Goal: Task Accomplishment & Management: Use online tool/utility

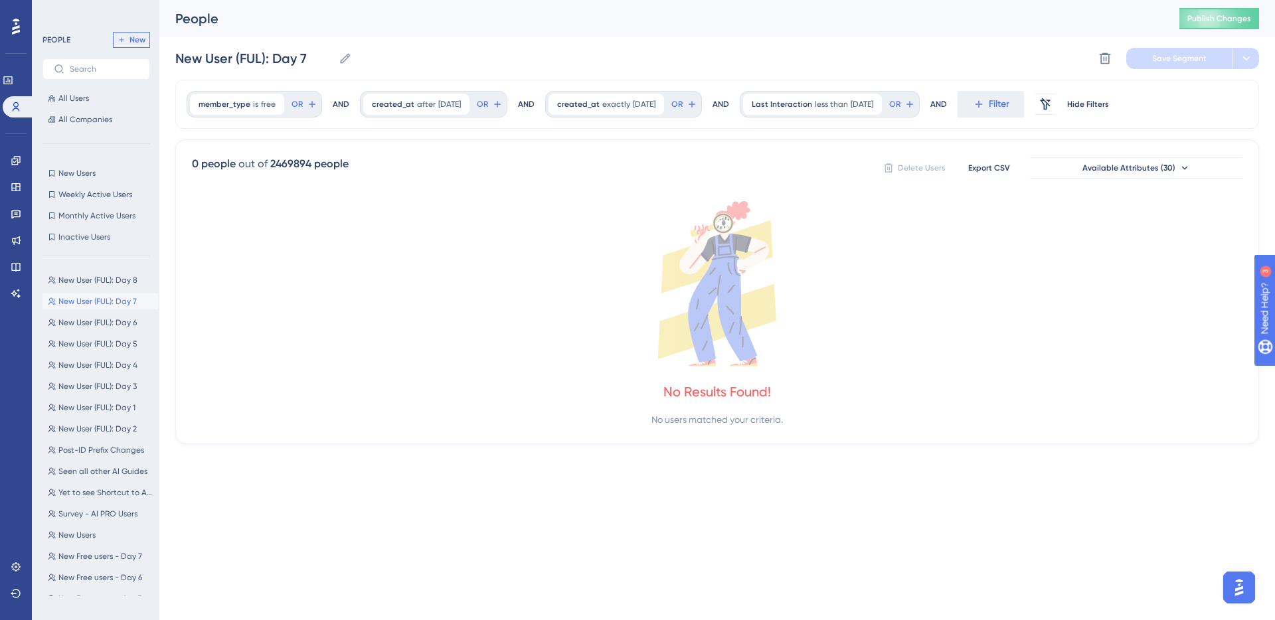
click at [130, 39] on span "New" at bounding box center [138, 40] width 16 height 11
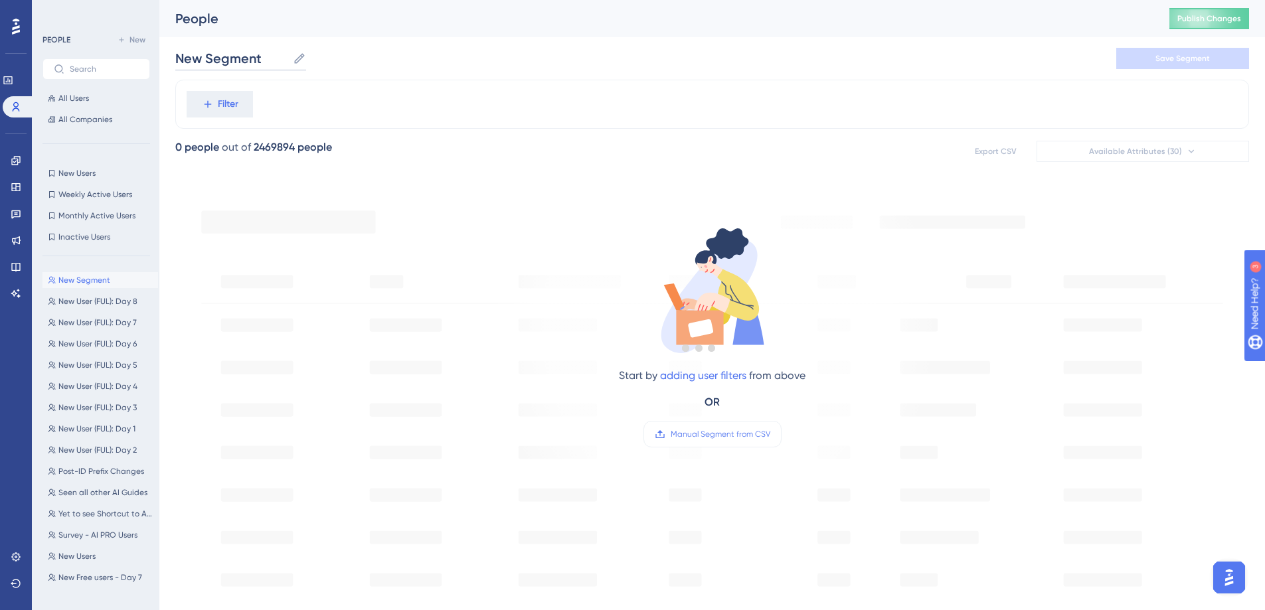
click at [254, 58] on input "New Segment" at bounding box center [231, 58] width 112 height 19
type input "Legacy (NW): Day 1"
click at [262, 100] on div "Filter" at bounding box center [712, 104] width 1074 height 49
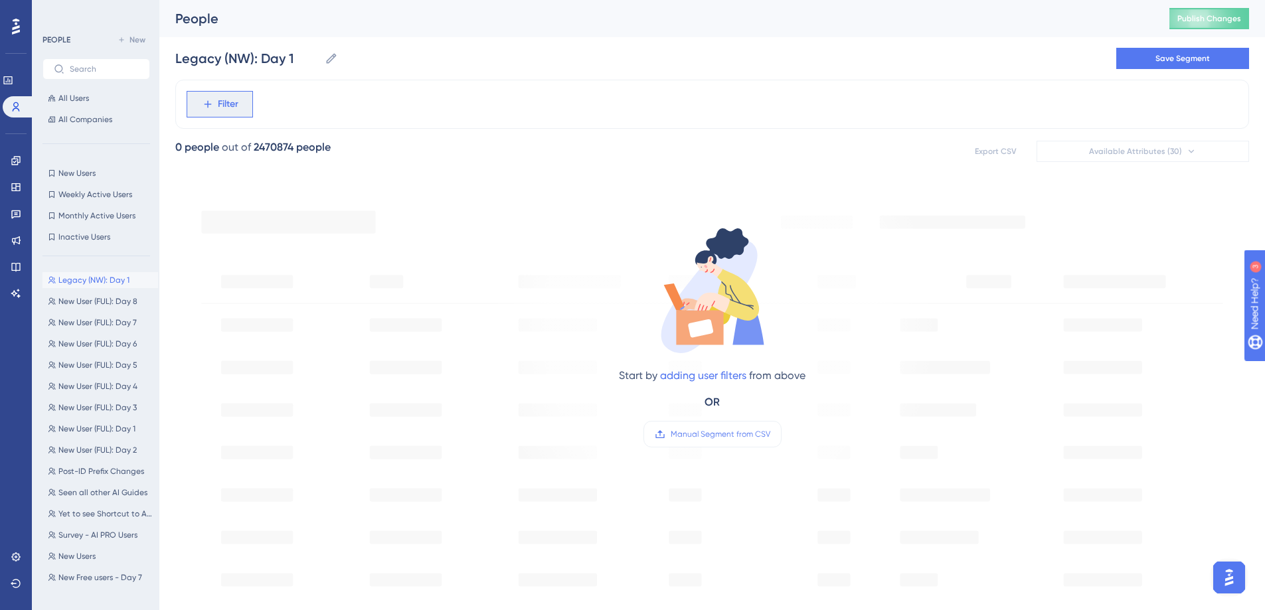
click at [233, 107] on span "Filter" at bounding box center [228, 104] width 21 height 16
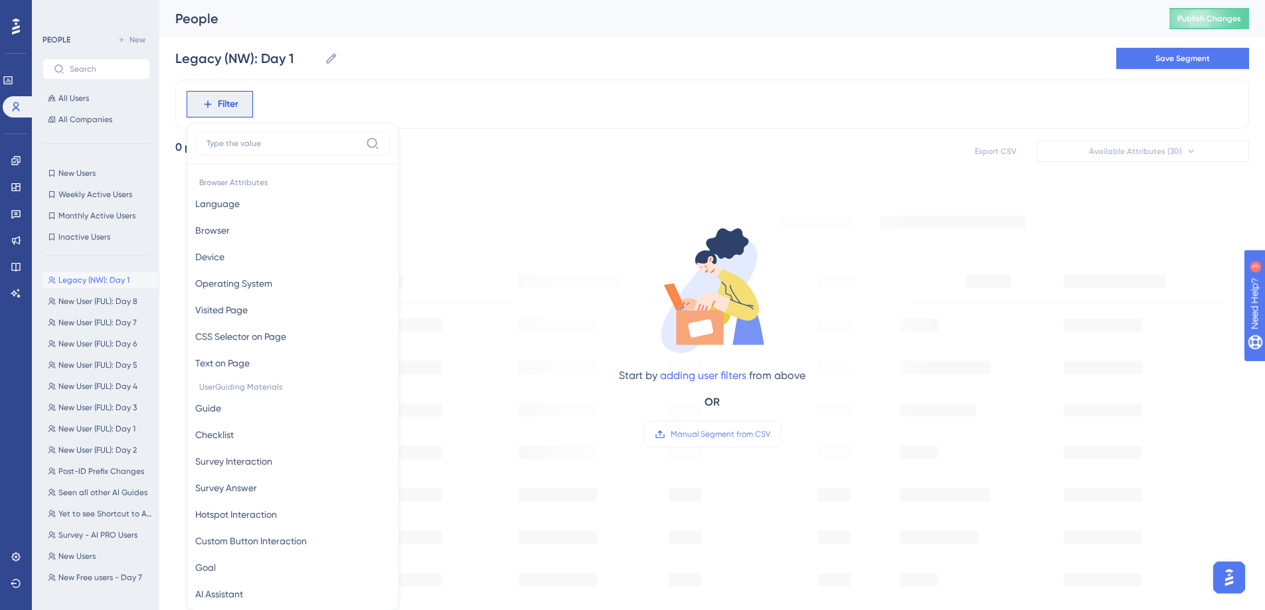
click at [1014, 64] on div "Legacy (NW): Day 1 Legacy (NW): Day 1 Save Segment" at bounding box center [712, 58] width 1074 height 43
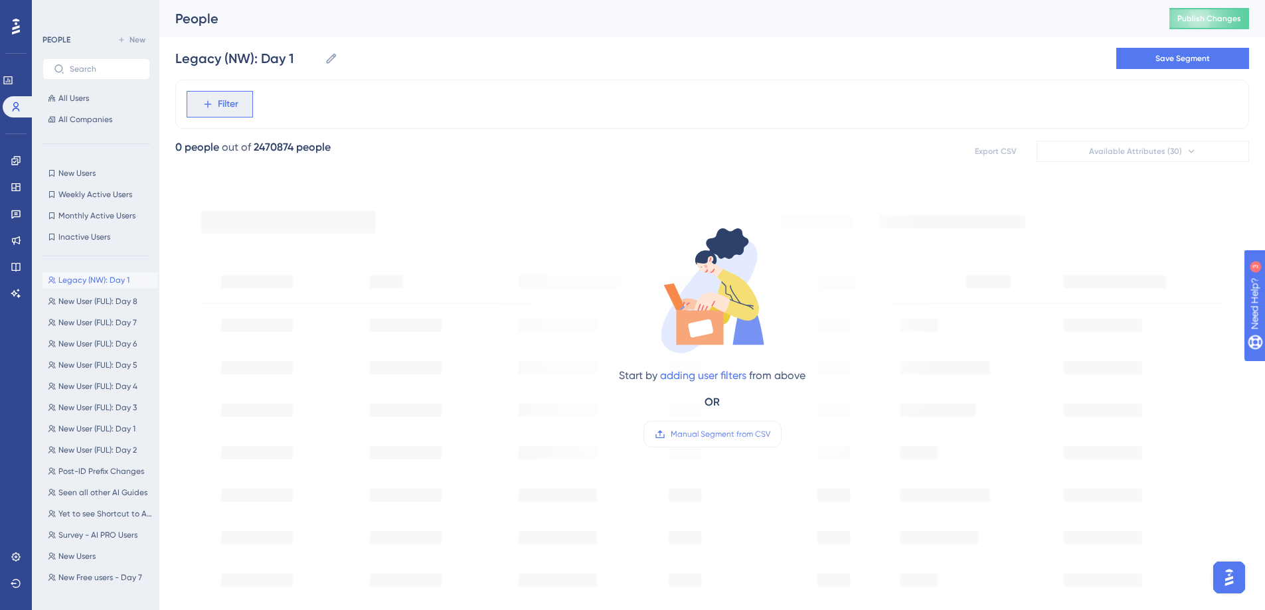
click at [240, 108] on button "Filter" at bounding box center [220, 104] width 66 height 27
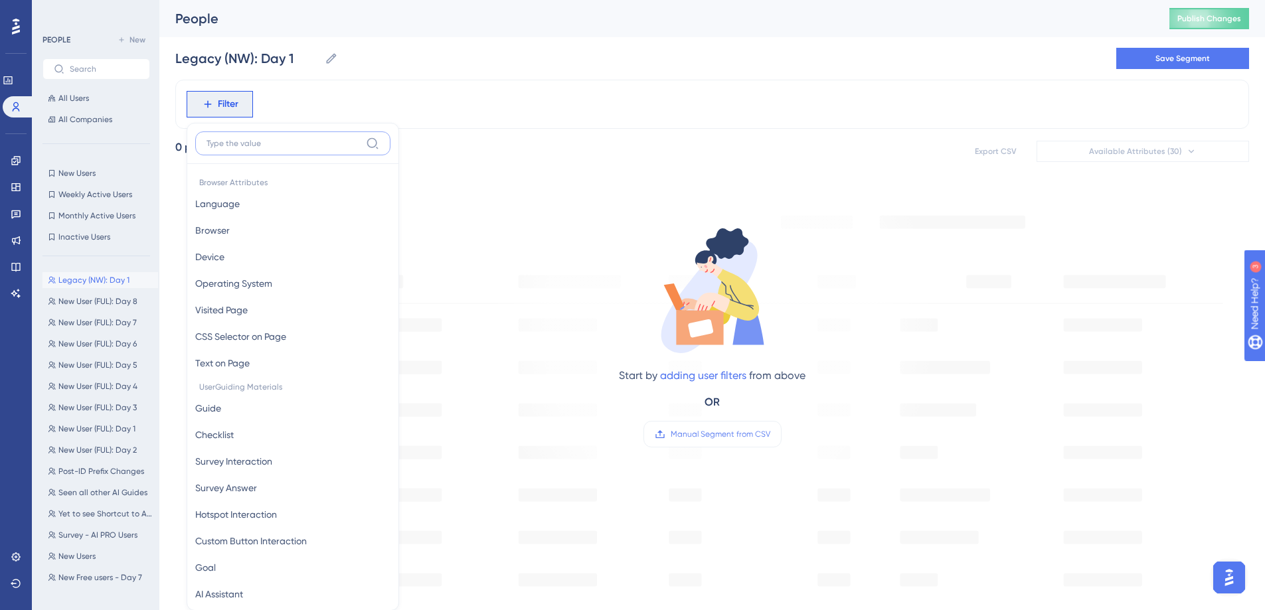
scroll to position [62, 0]
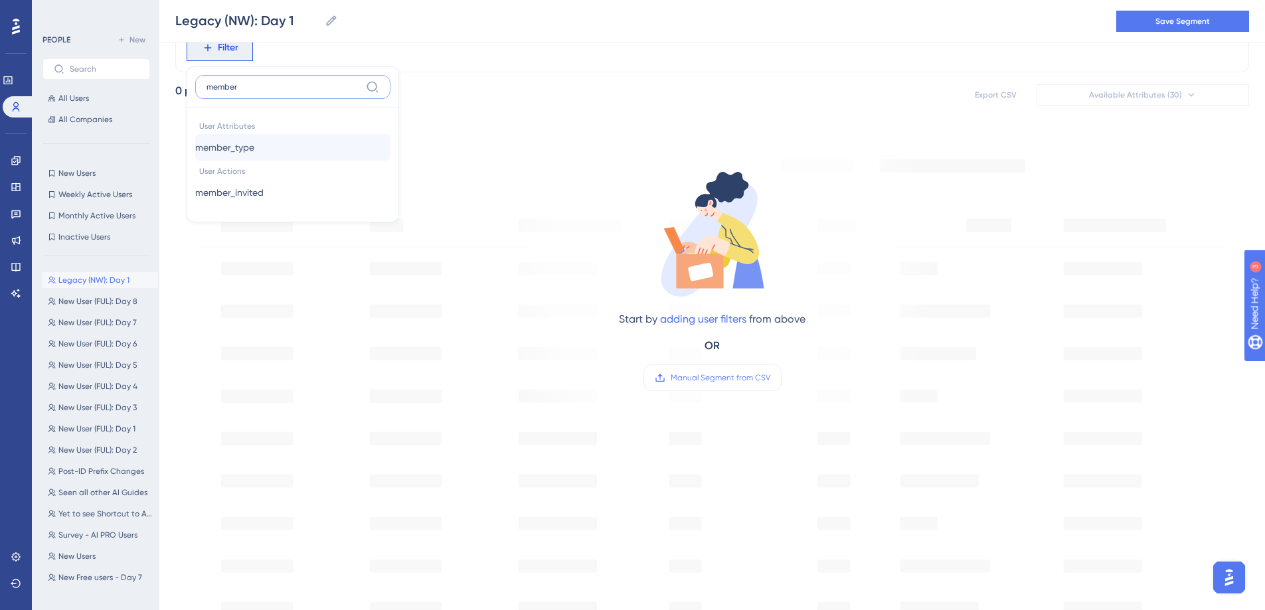
type input "member"
click at [280, 151] on button "member_type member_type" at bounding box center [292, 147] width 195 height 27
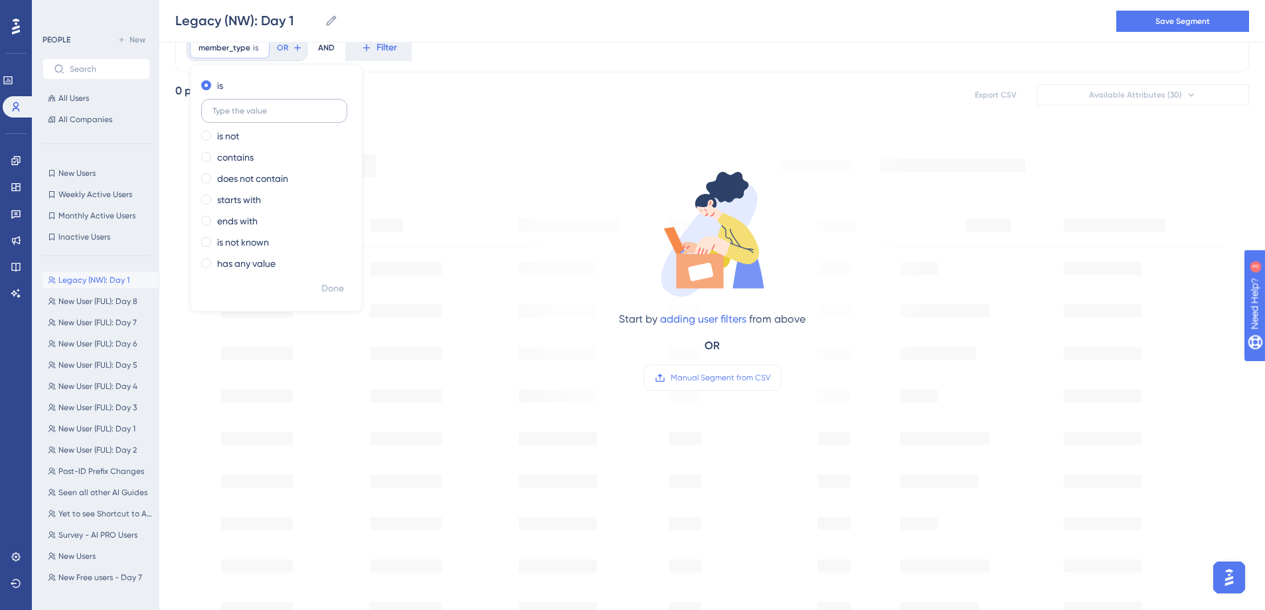
scroll to position [0, 0]
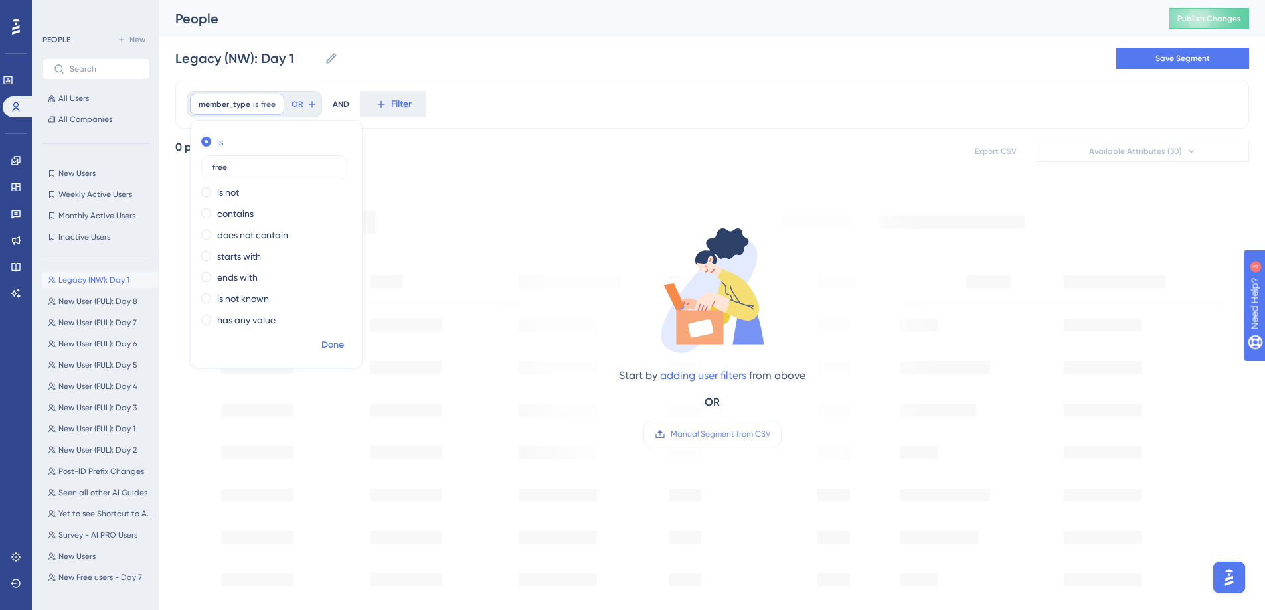
type input "free"
click at [339, 349] on span "Done" at bounding box center [332, 345] width 23 height 16
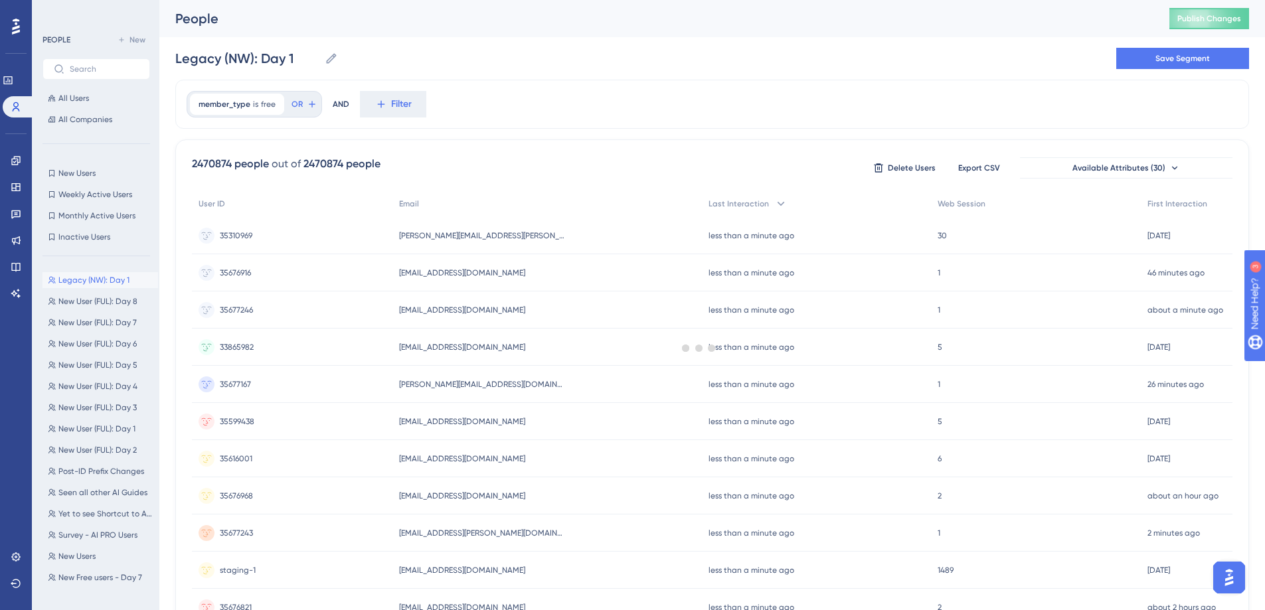
click at [400, 104] on div at bounding box center [699, 347] width 1132 height 515
click at [384, 104] on icon at bounding box center [381, 104] width 12 height 12
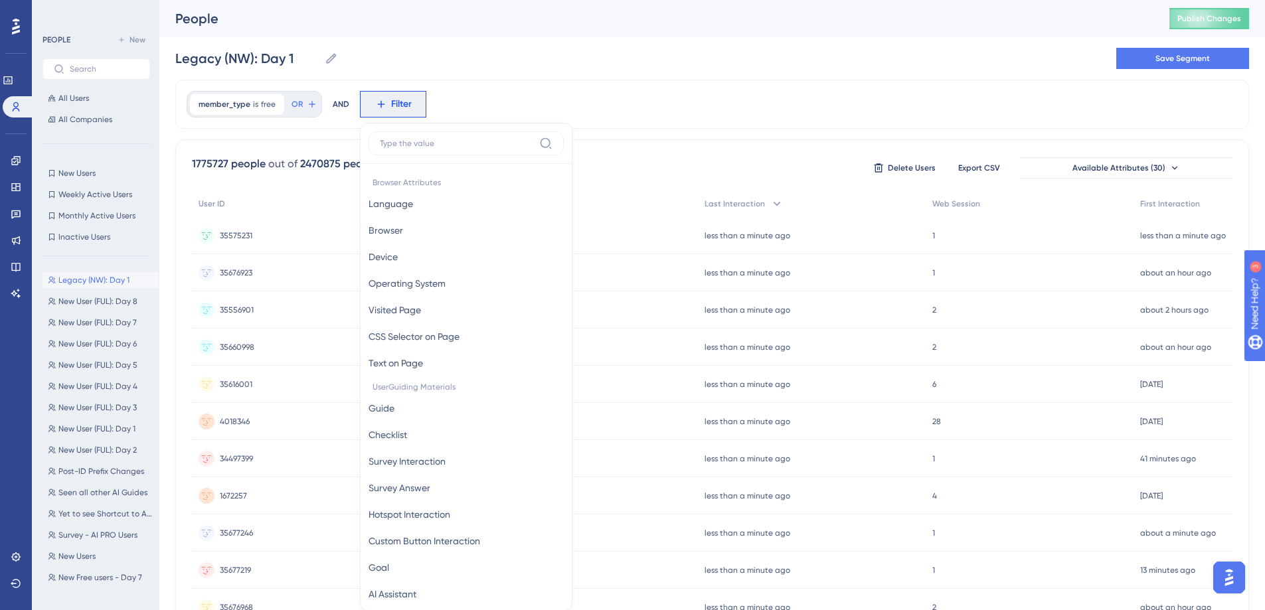
scroll to position [62, 0]
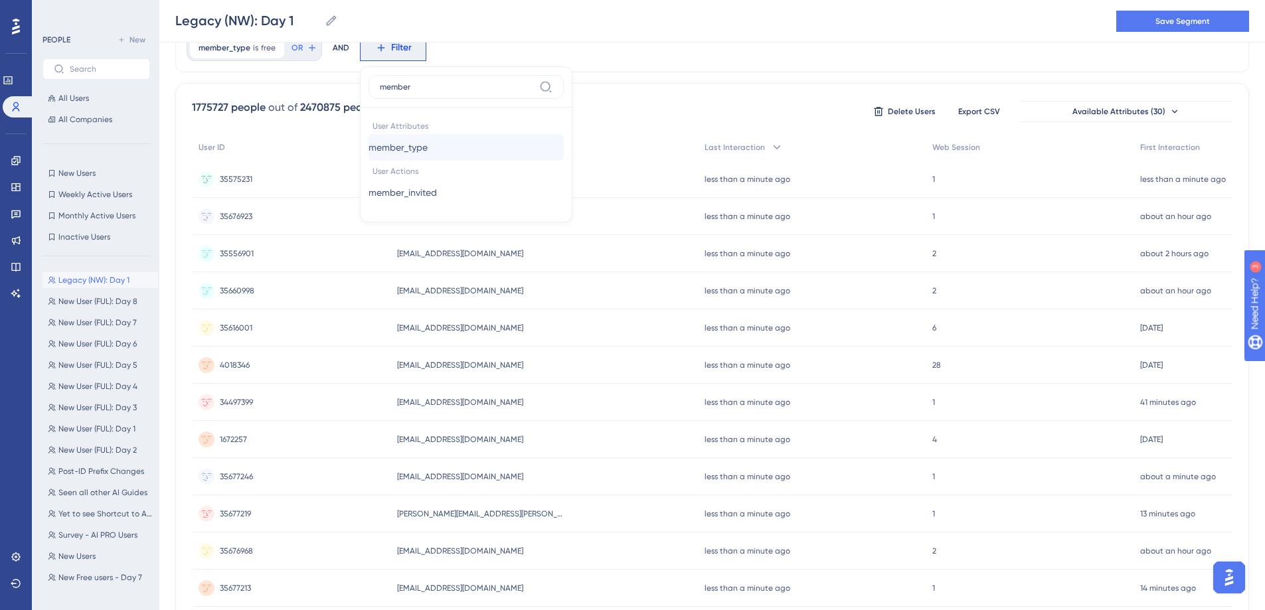
type input "member"
click at [414, 152] on span "member_type" at bounding box center [398, 147] width 59 height 16
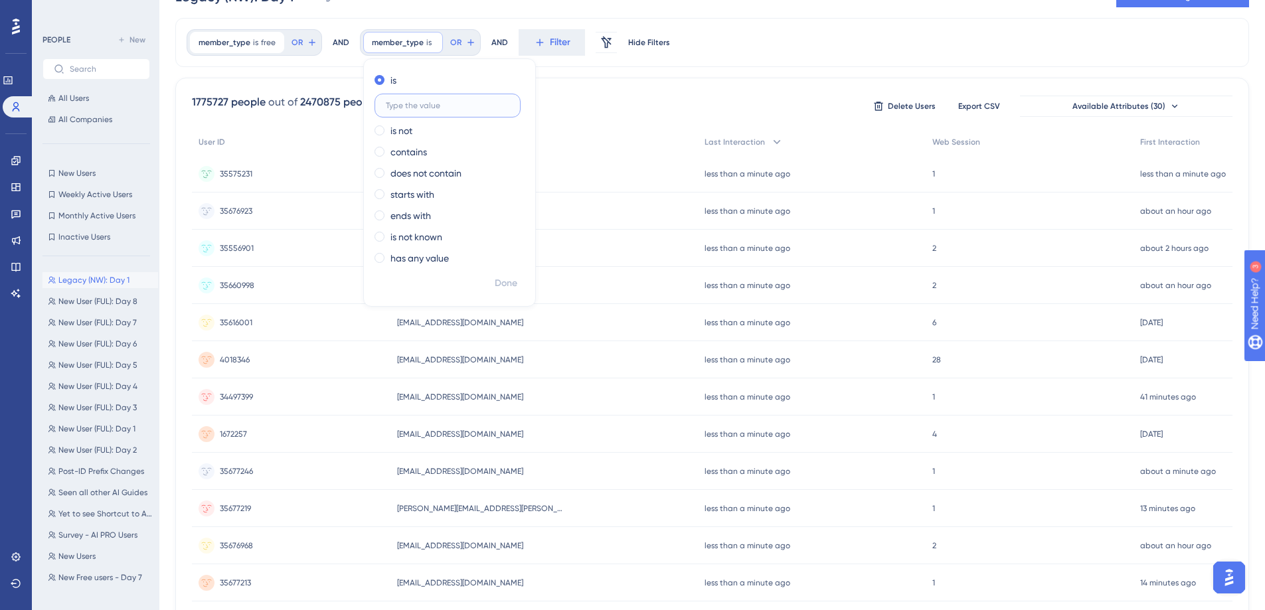
scroll to position [0, 0]
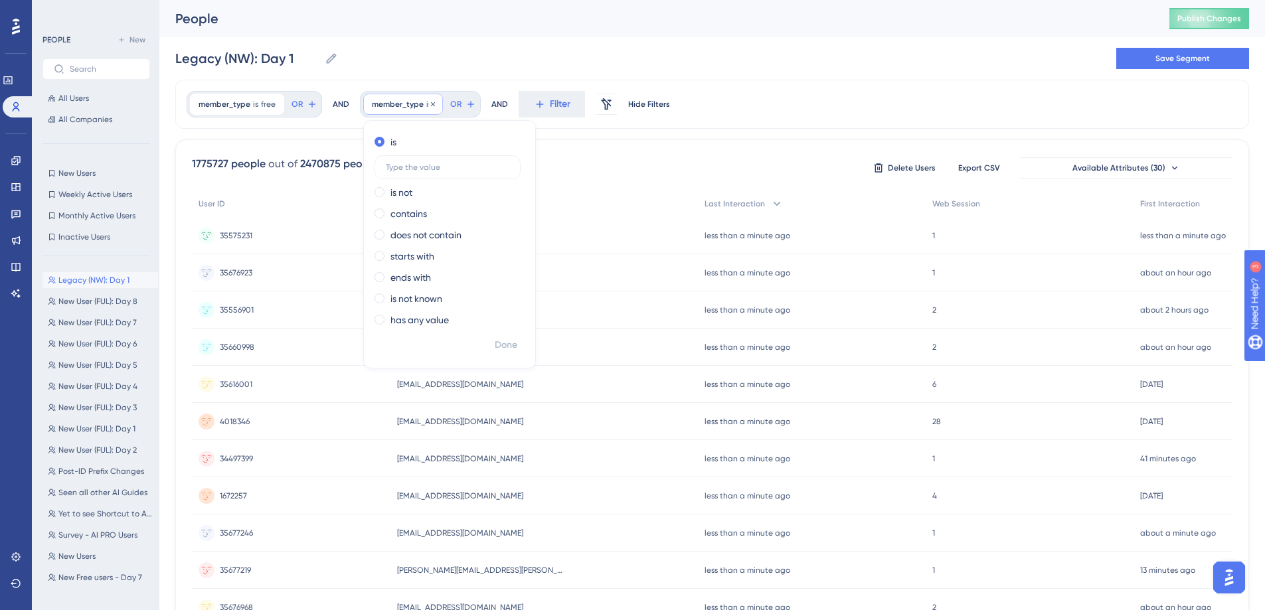
click at [424, 110] on div "member_type is Remove" at bounding box center [403, 104] width 80 height 21
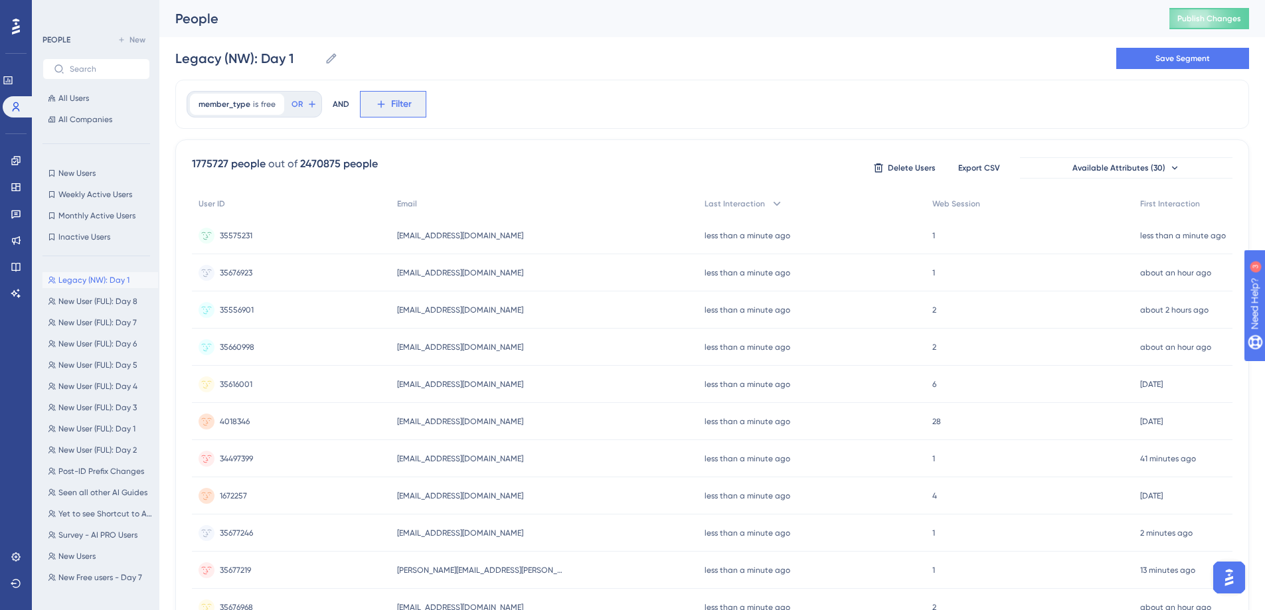
click at [400, 105] on span "Filter" at bounding box center [401, 104] width 21 height 16
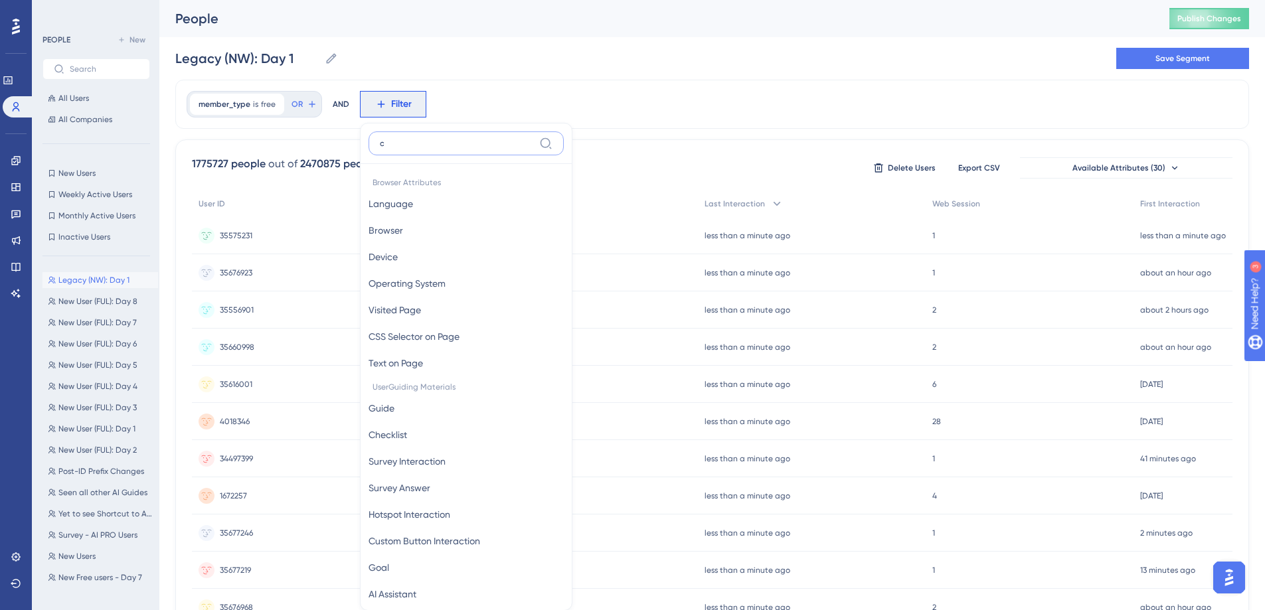
scroll to position [62, 0]
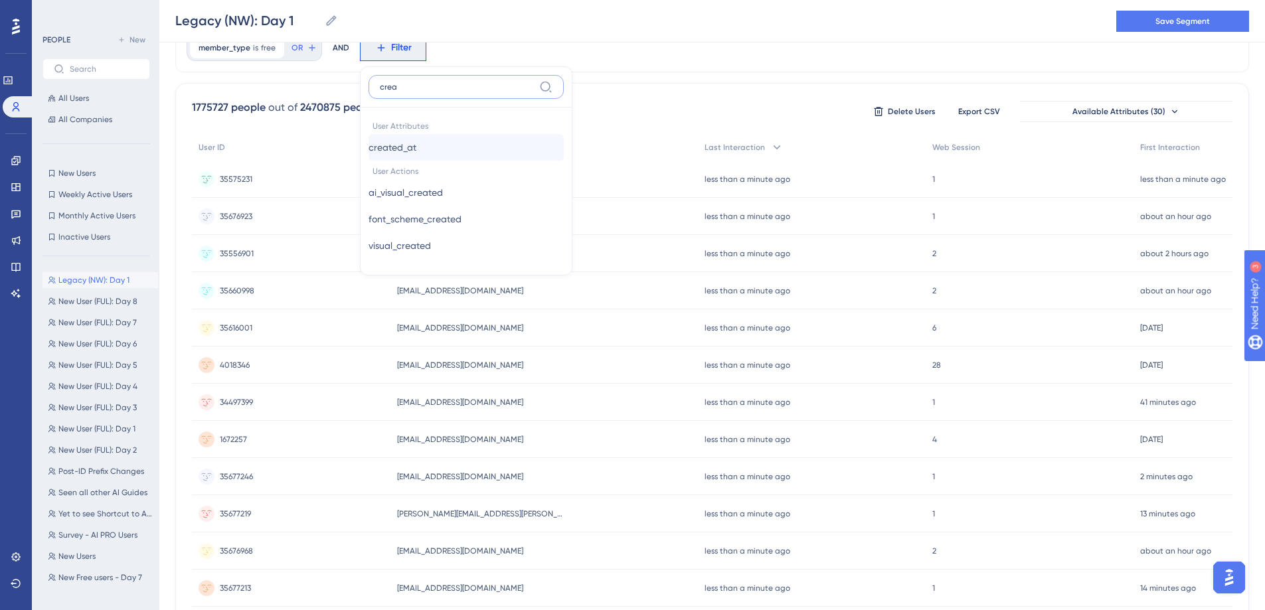
type input "crea"
click at [405, 136] on button "created_at created_at" at bounding box center [466, 147] width 195 height 27
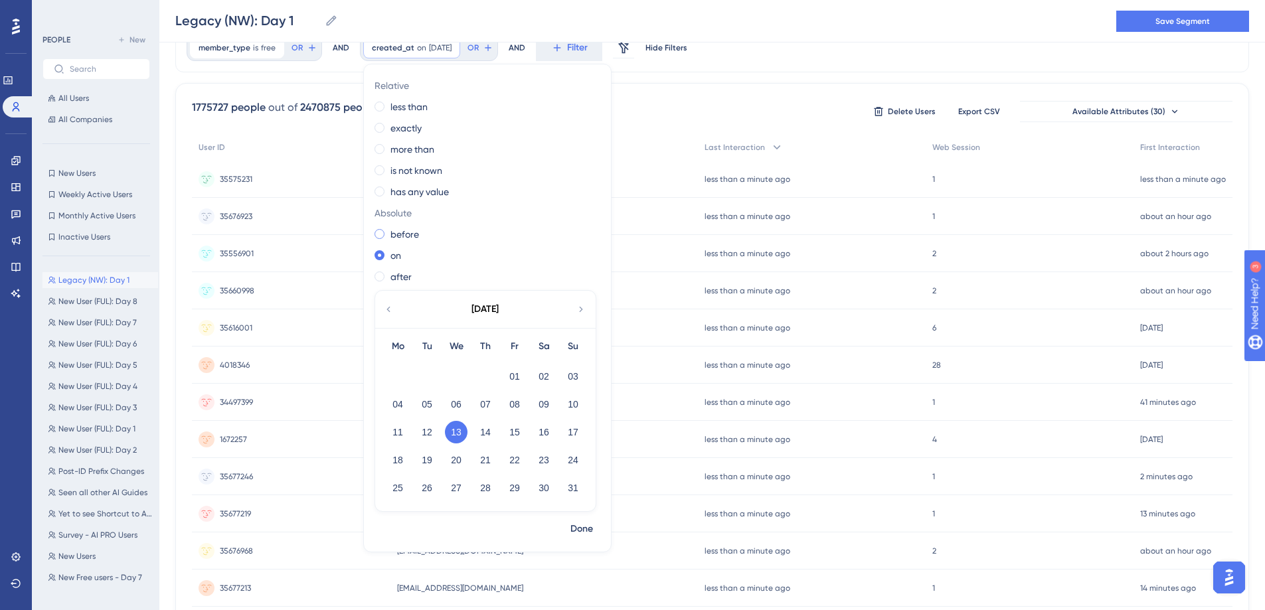
click at [397, 229] on label "before" at bounding box center [405, 234] width 29 height 16
click at [426, 488] on button "26" at bounding box center [427, 488] width 23 height 23
click at [578, 534] on span "Done" at bounding box center [581, 529] width 23 height 16
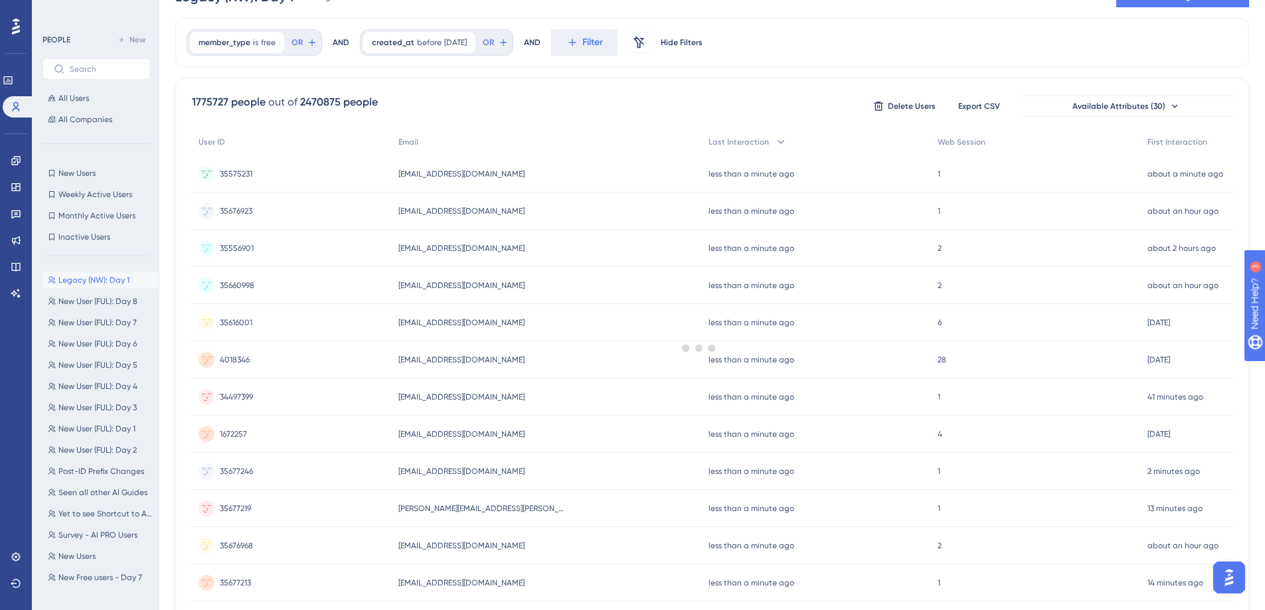
scroll to position [0, 0]
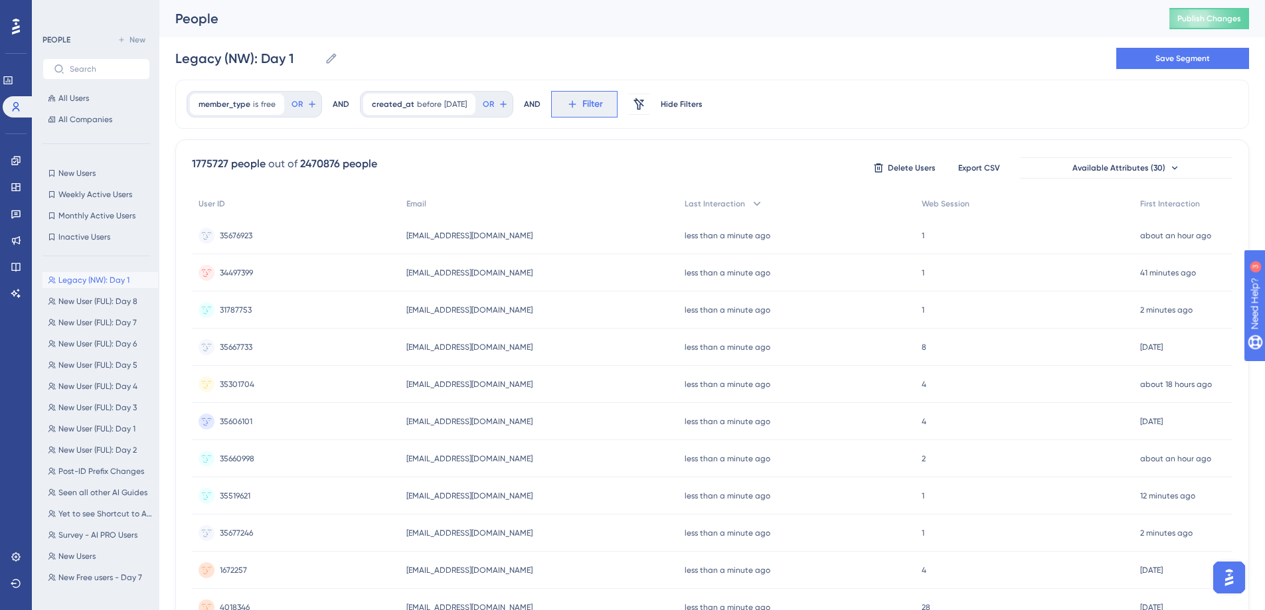
click at [610, 112] on button "Filter" at bounding box center [584, 104] width 66 height 27
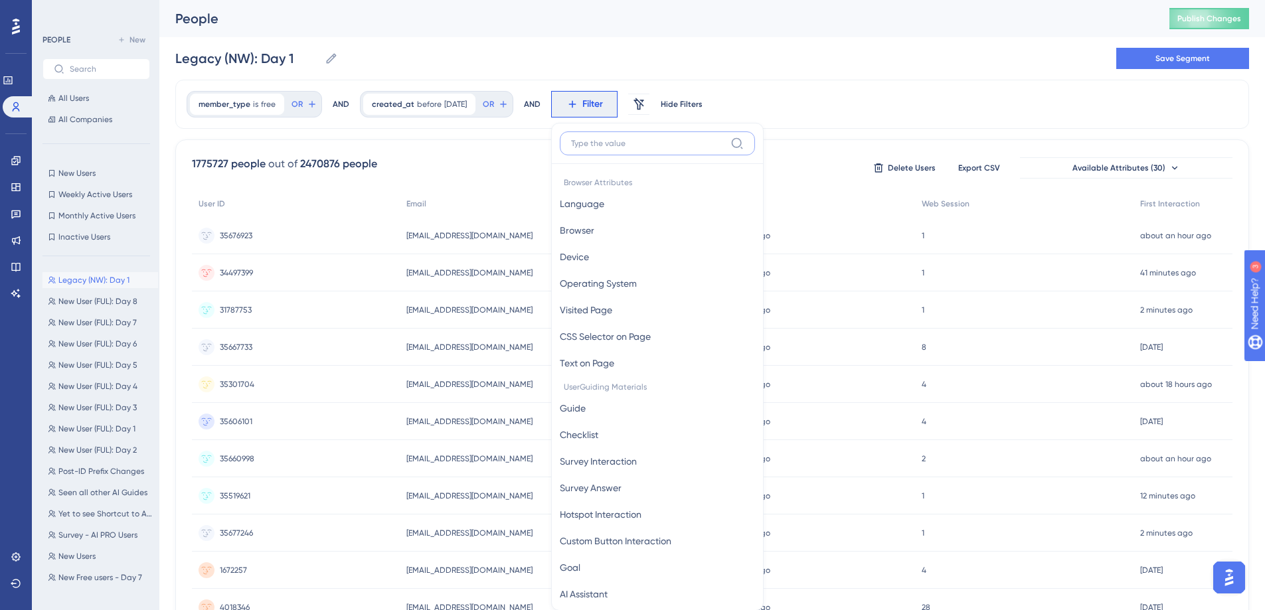
scroll to position [62, 0]
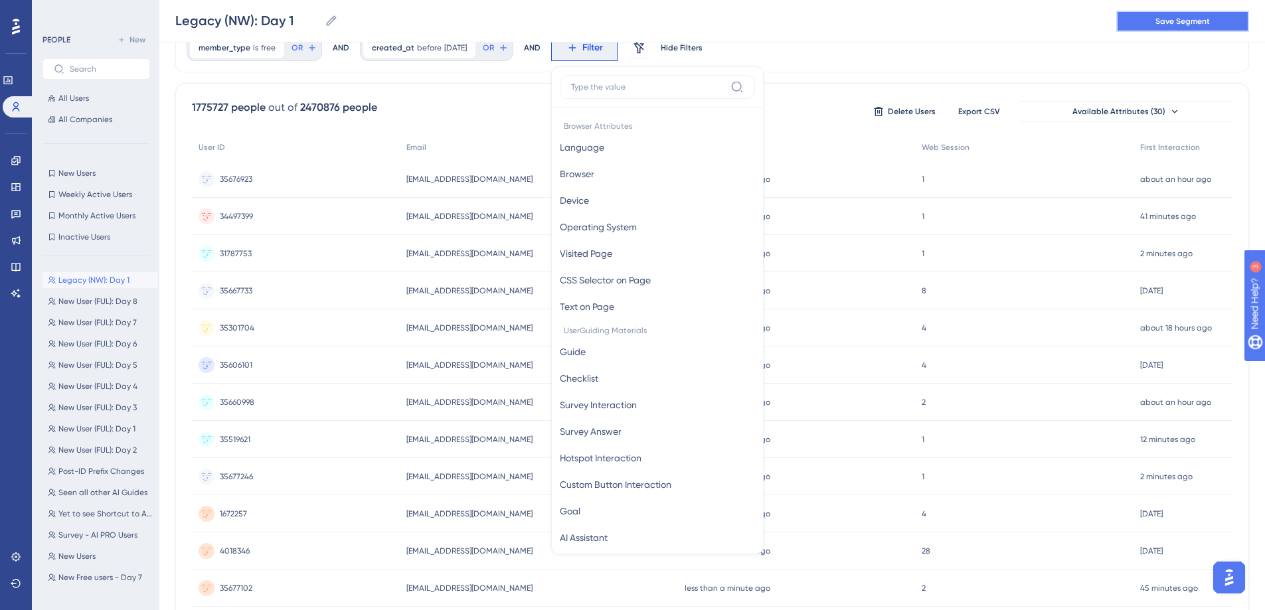
click at [1176, 23] on span "Save Segment" at bounding box center [1183, 21] width 54 height 11
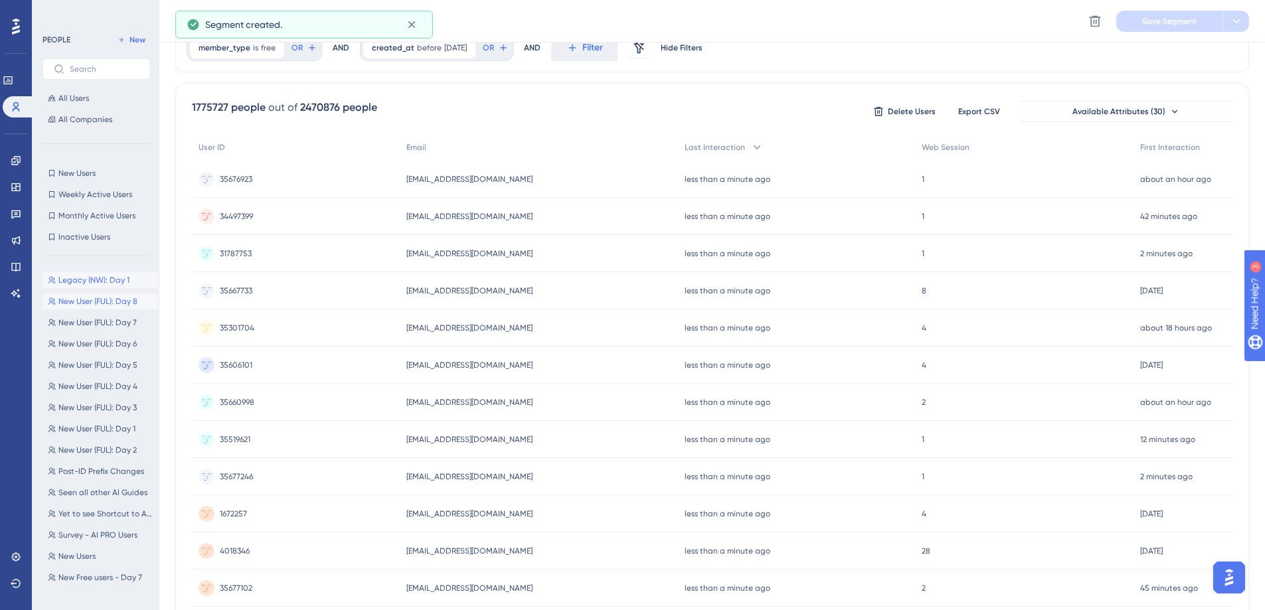
click at [71, 306] on span "New User (FUL): Day 8" at bounding box center [97, 301] width 79 height 11
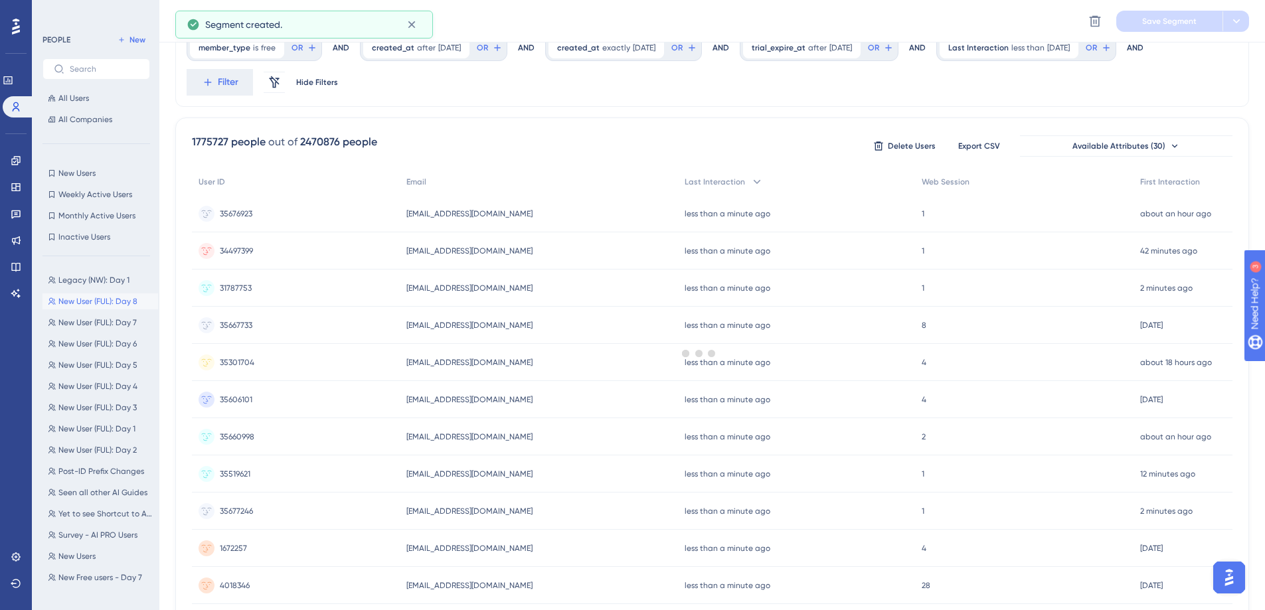
scroll to position [0, 0]
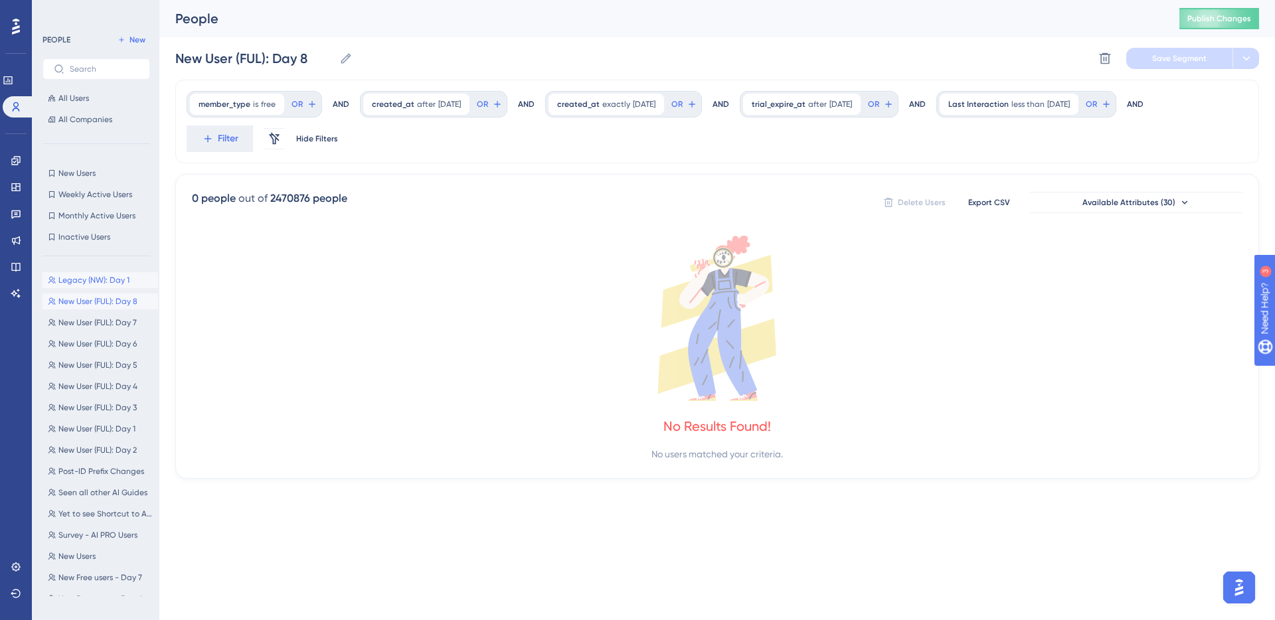
click at [101, 280] on span "Legacy (NW): Day 1" at bounding box center [93, 280] width 71 height 11
type input "Legacy (NW): Day 1"
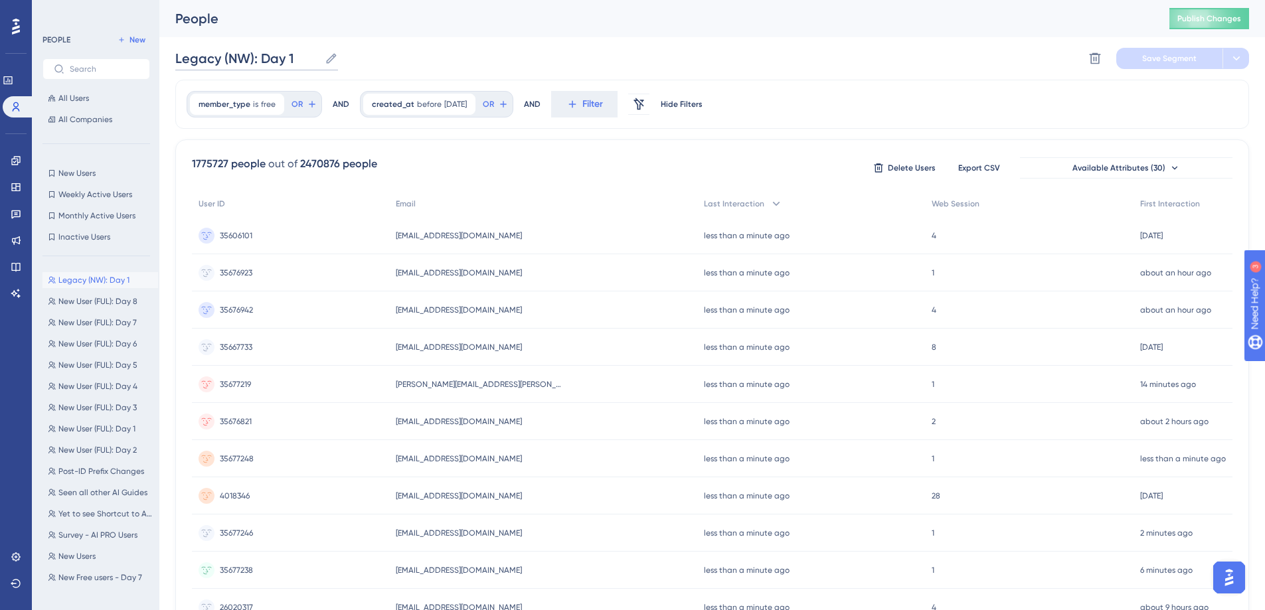
click at [258, 58] on input "Legacy (NW): Day 1" at bounding box center [247, 58] width 144 height 19
